Goal: Task Accomplishment & Management: Use online tool/utility

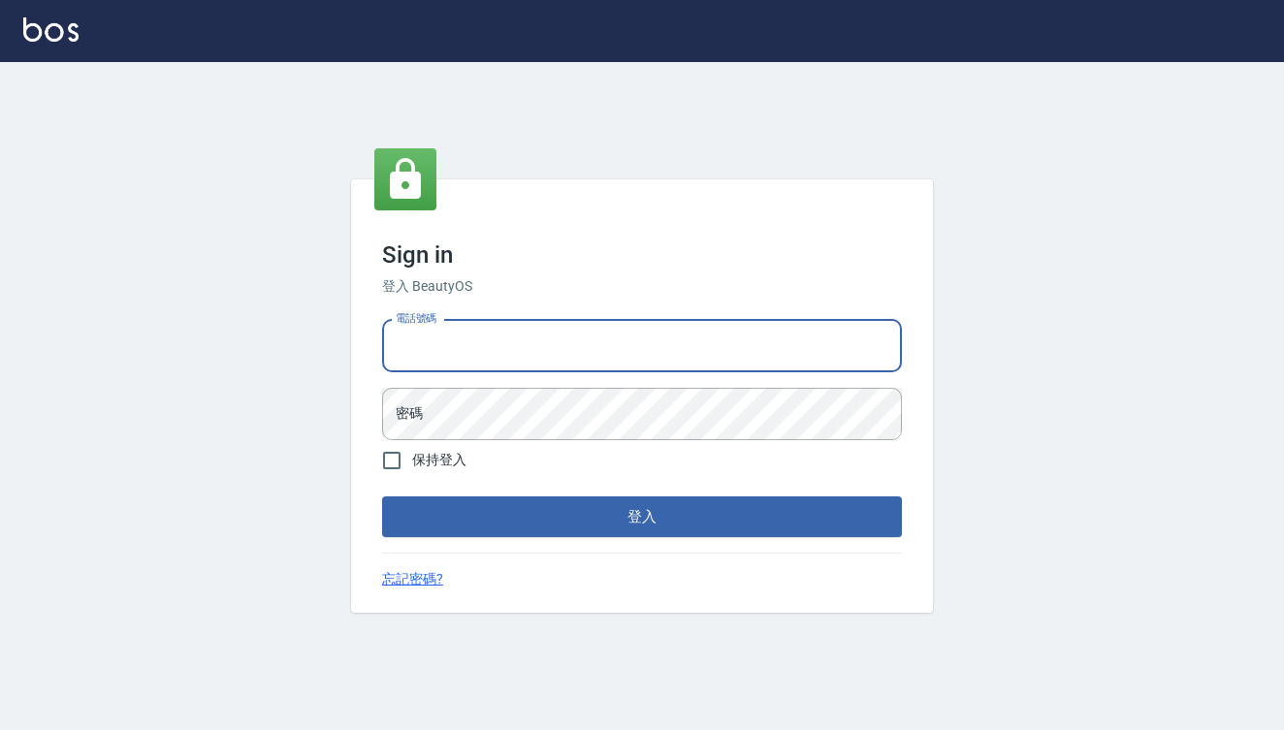
type input "0909291021"
click at [642, 517] on button "登入" at bounding box center [642, 517] width 520 height 41
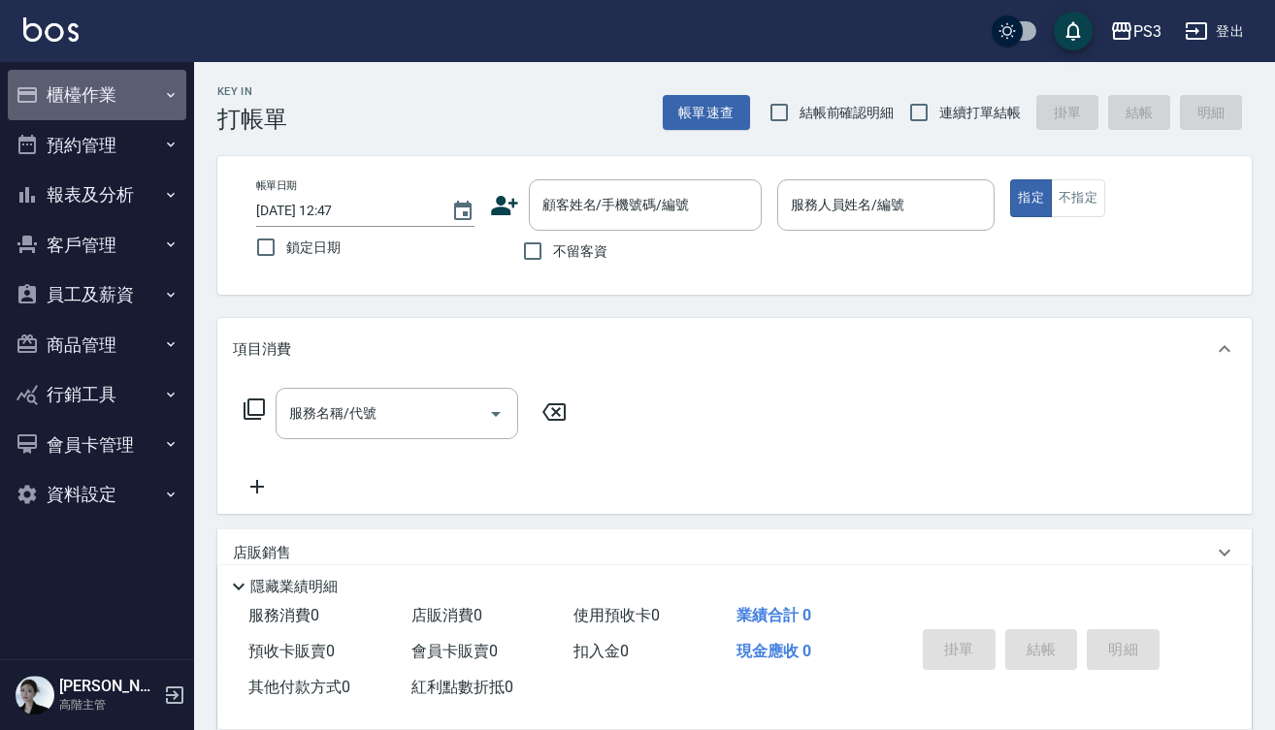
click at [123, 92] on button "櫃檯作業" at bounding box center [97, 95] width 178 height 50
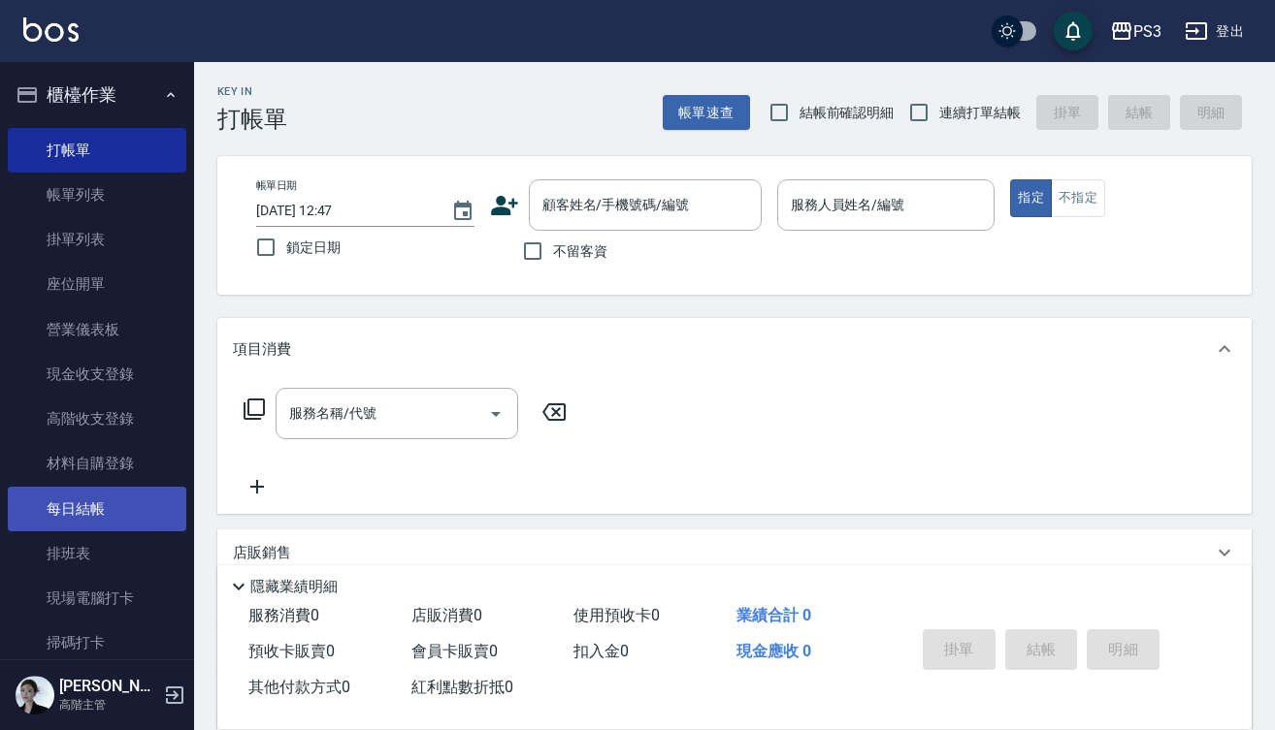
click at [119, 497] on link "每日結帳" at bounding box center [97, 509] width 178 height 45
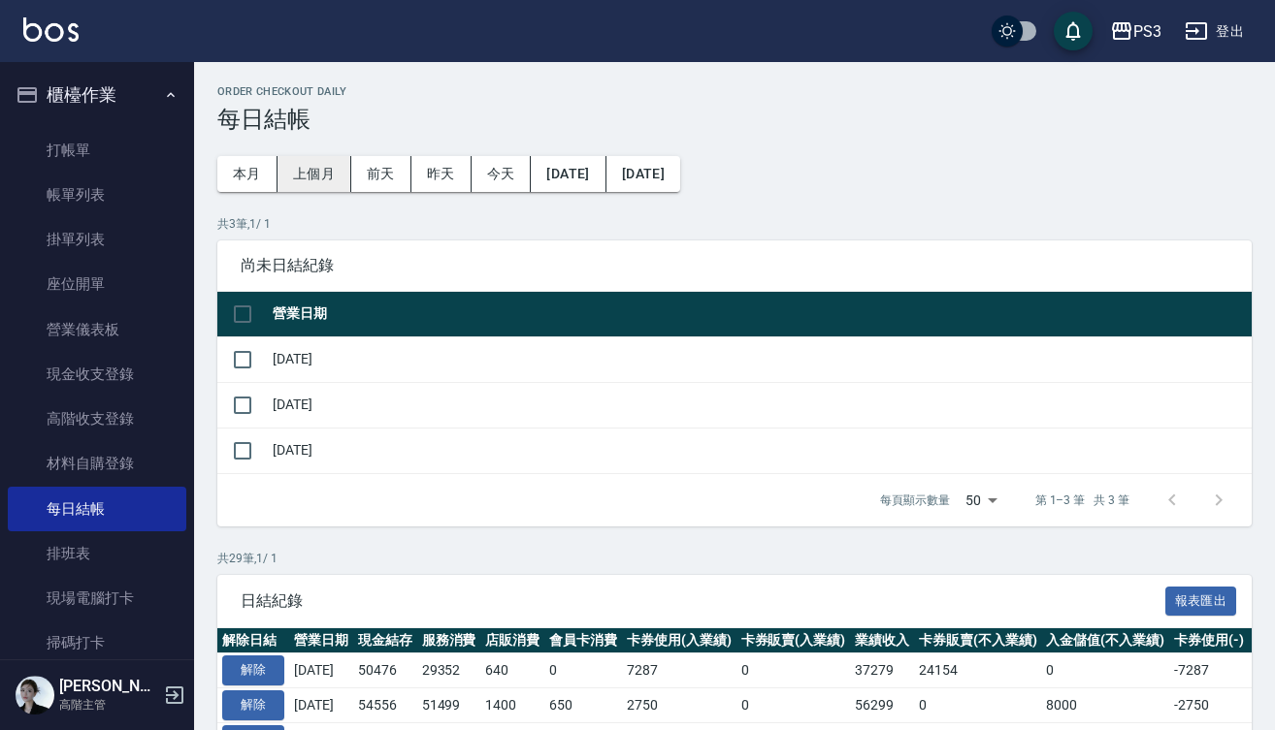
click at [313, 174] on button "上個月" at bounding box center [314, 174] width 74 height 36
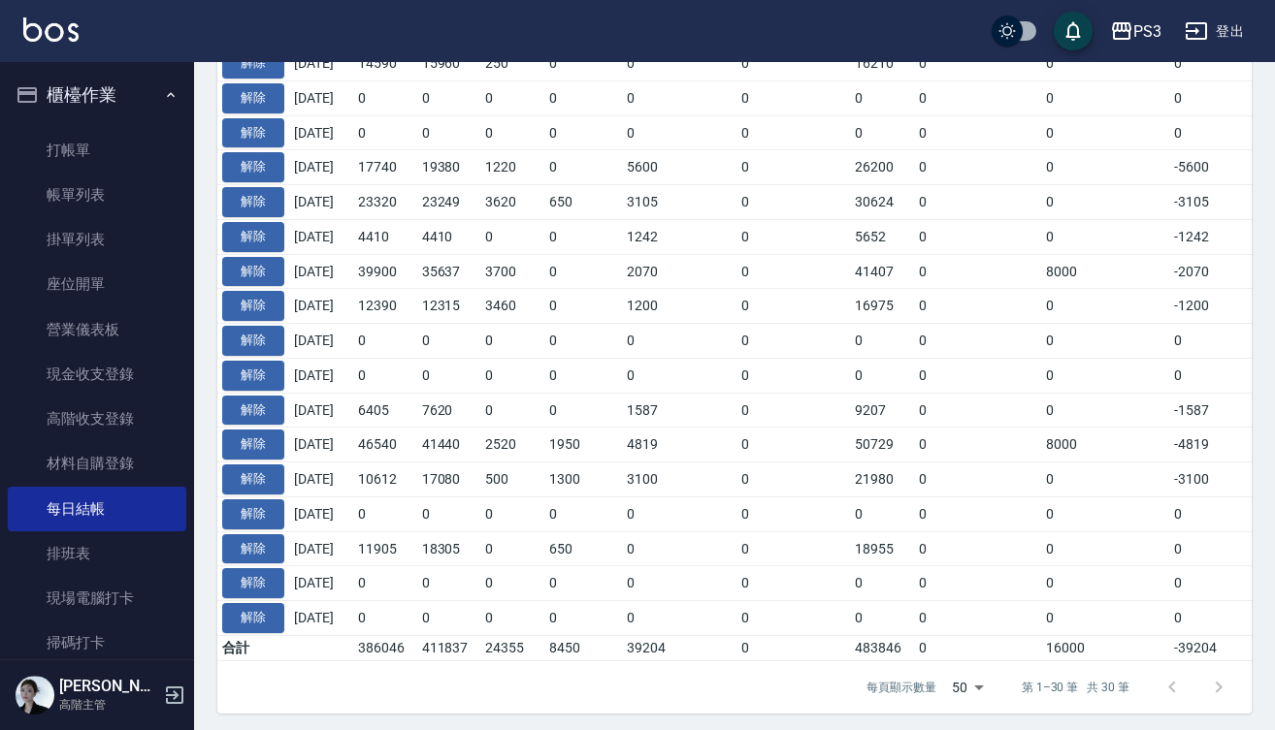
scroll to position [921, 0]
